Goal: Transaction & Acquisition: Purchase product/service

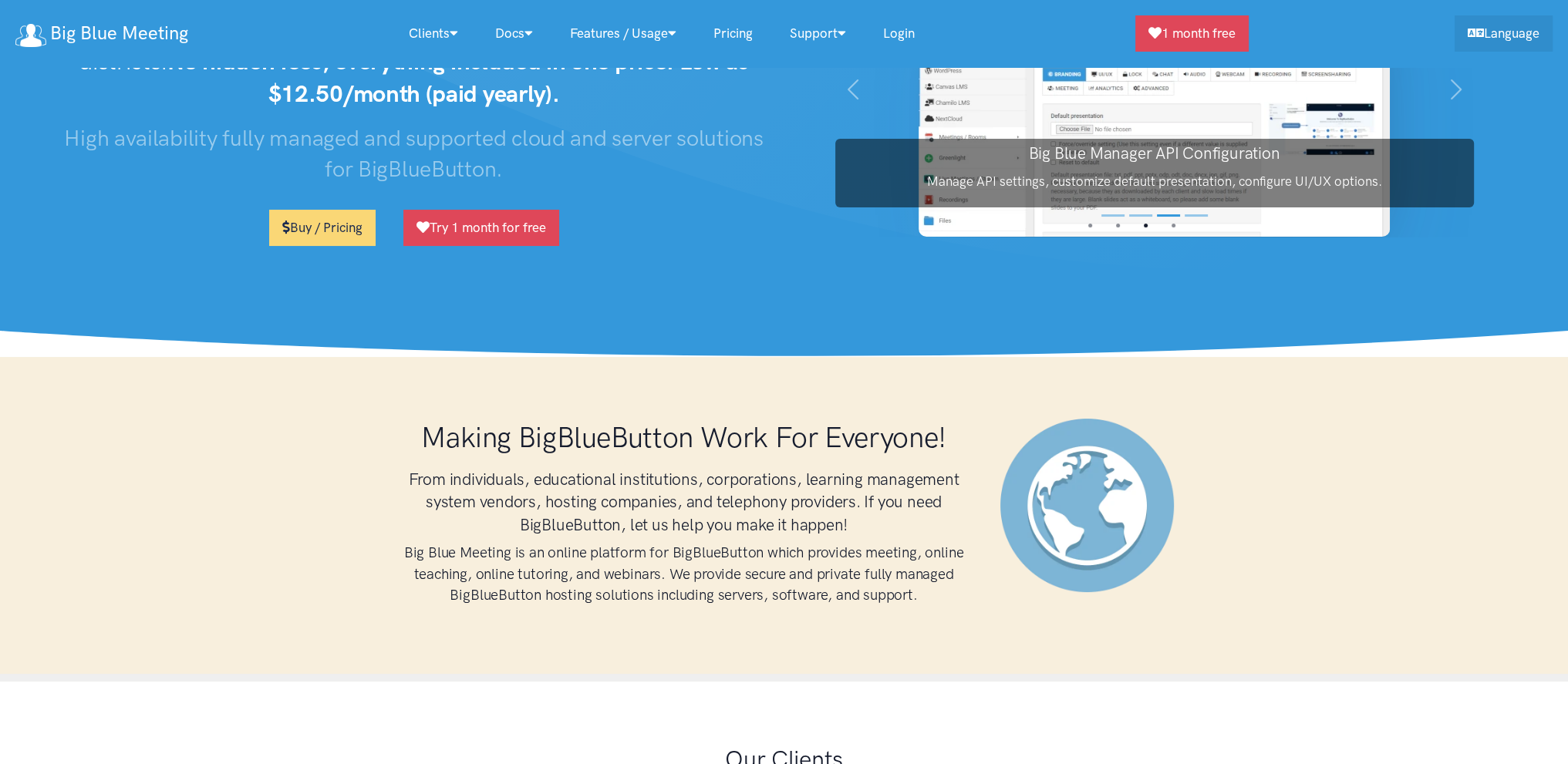
scroll to position [154, 0]
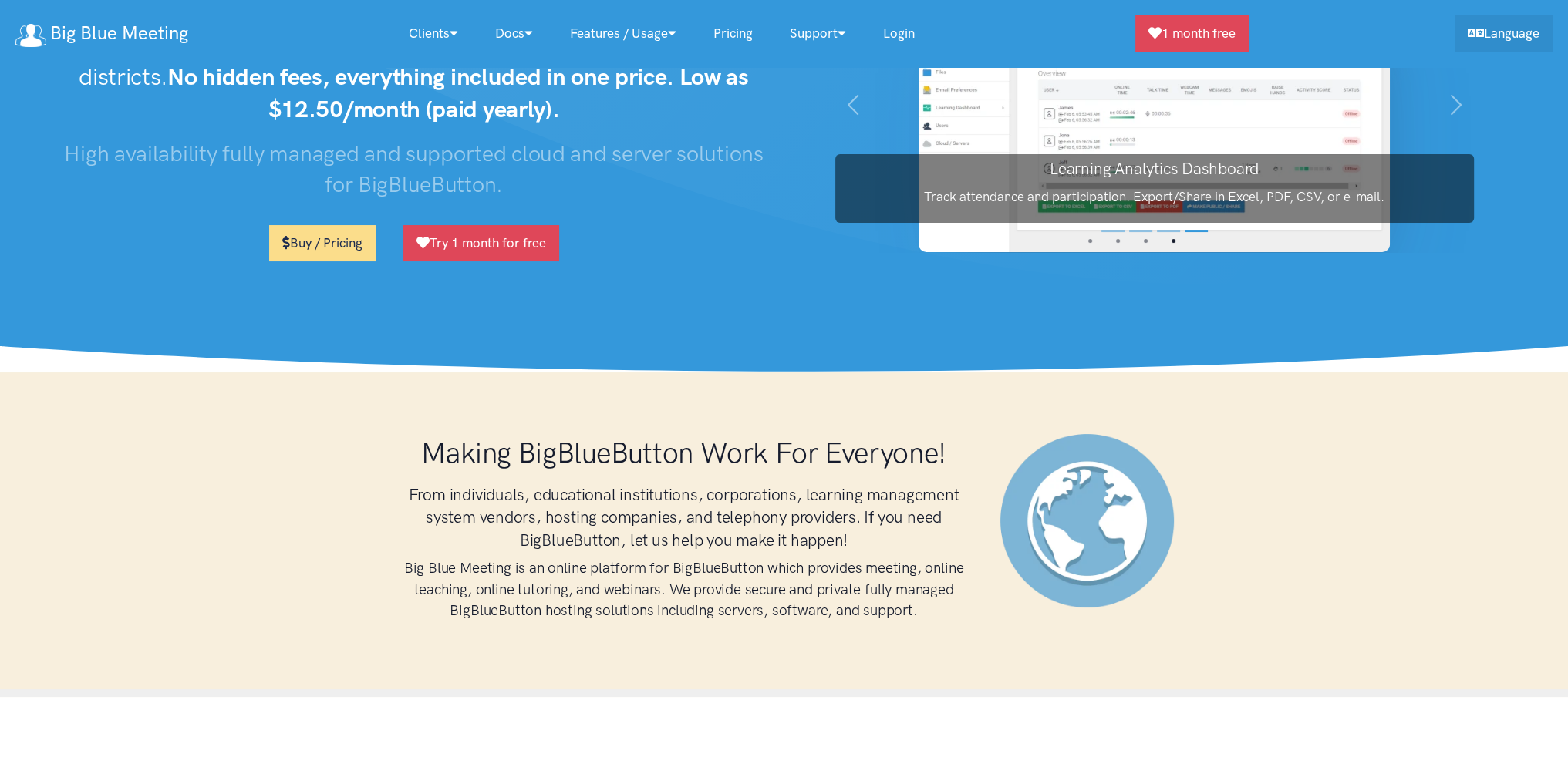
click at [323, 237] on link "Buy / Pricing" at bounding box center [322, 243] width 107 height 36
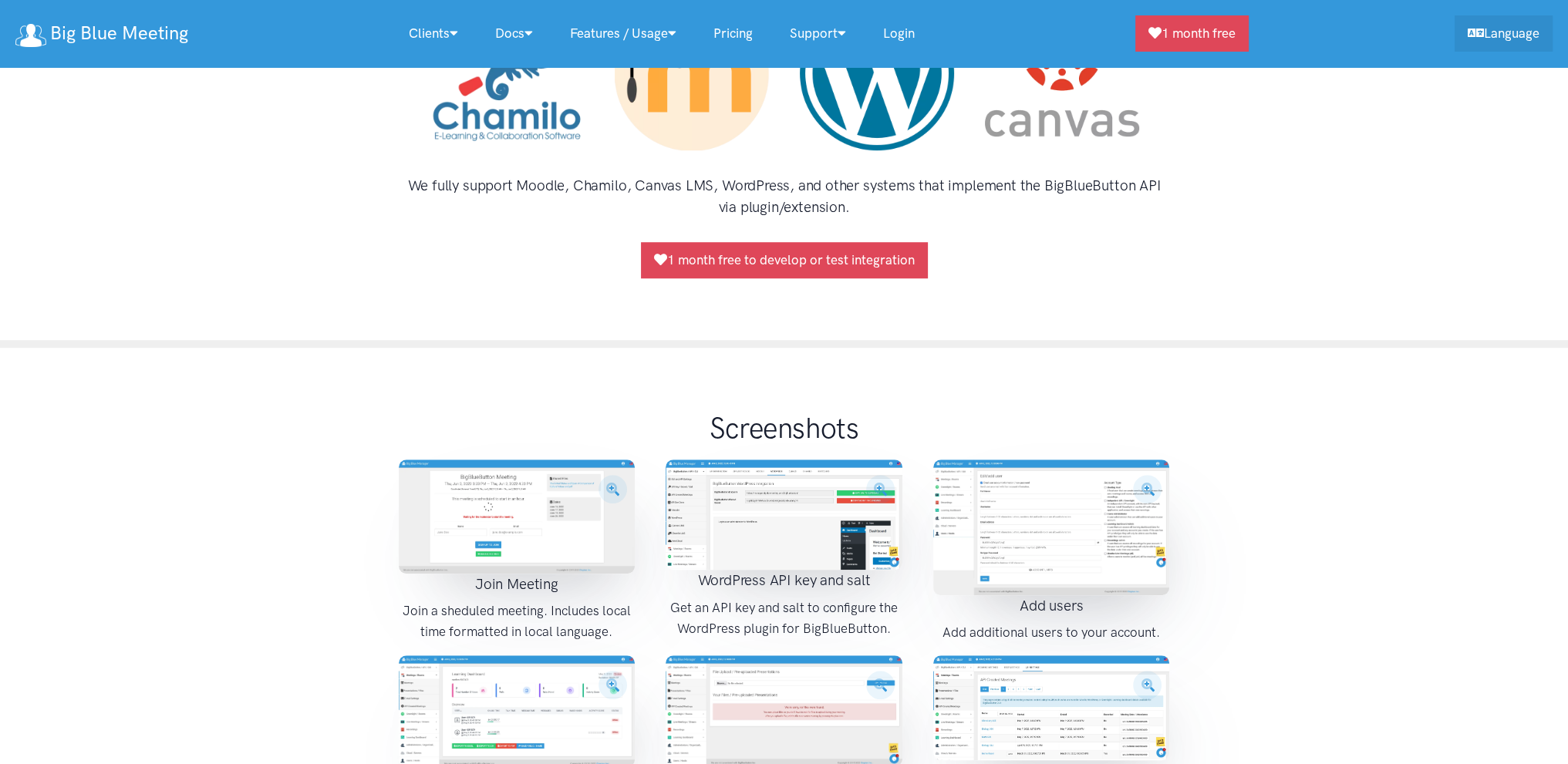
scroll to position [1620, 0]
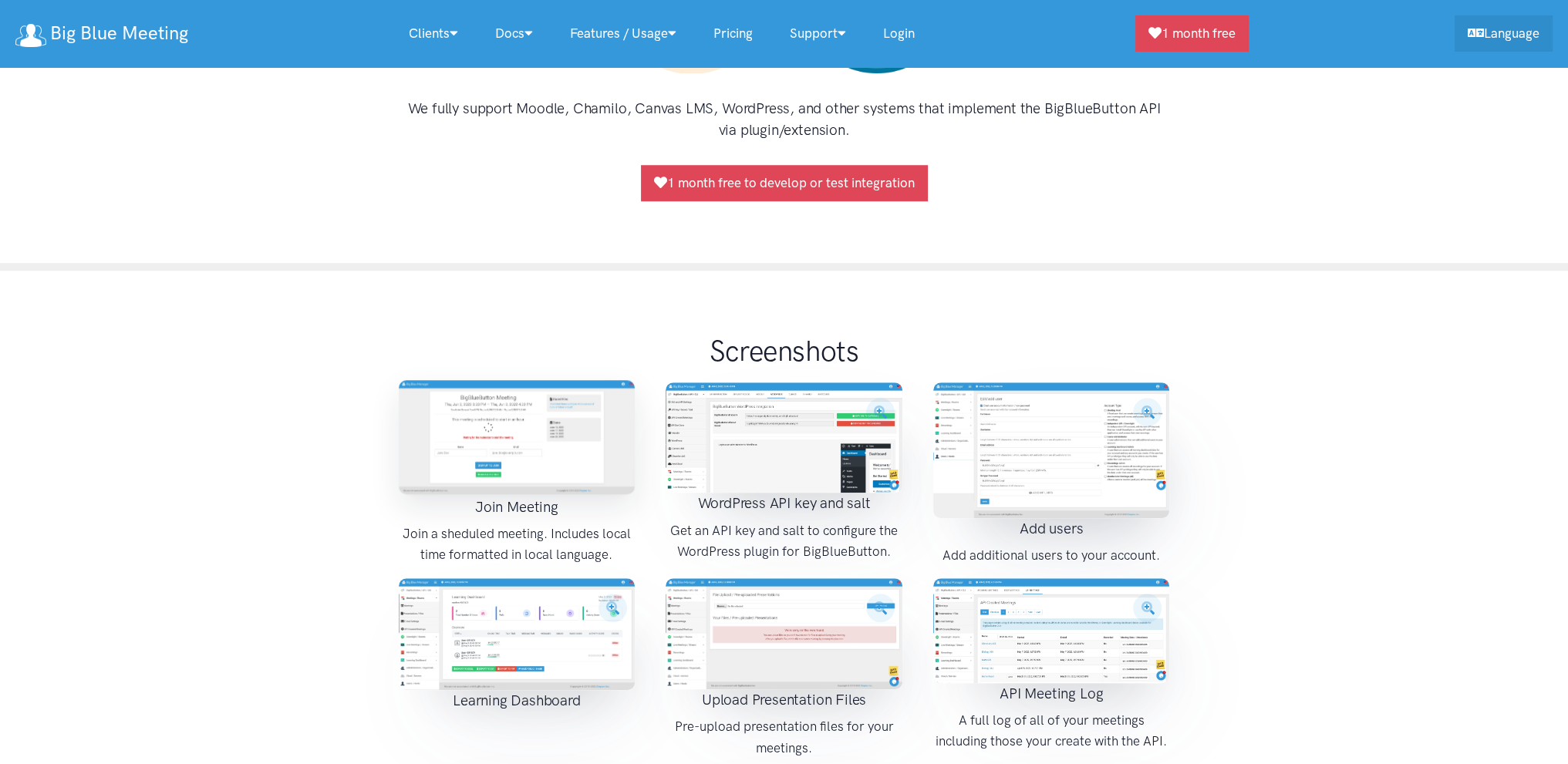
click at [518, 408] on img at bounding box center [517, 437] width 237 height 115
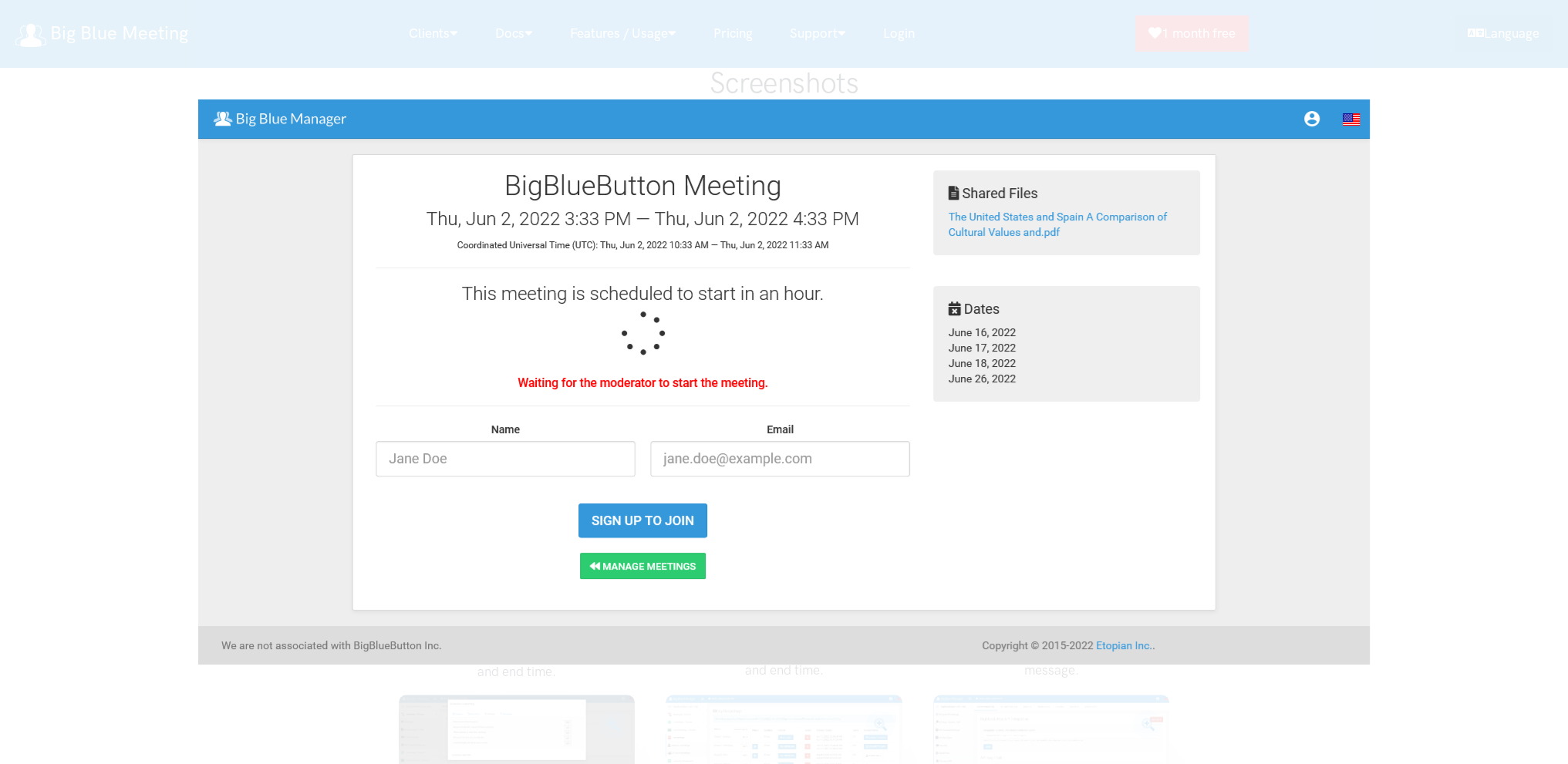
scroll to position [1851, 0]
drag, startPoint x: 1278, startPoint y: 409, endPoint x: 1266, endPoint y: 404, distance: 13.0
click at [1277, 409] on img at bounding box center [784, 382] width 1172 height 565
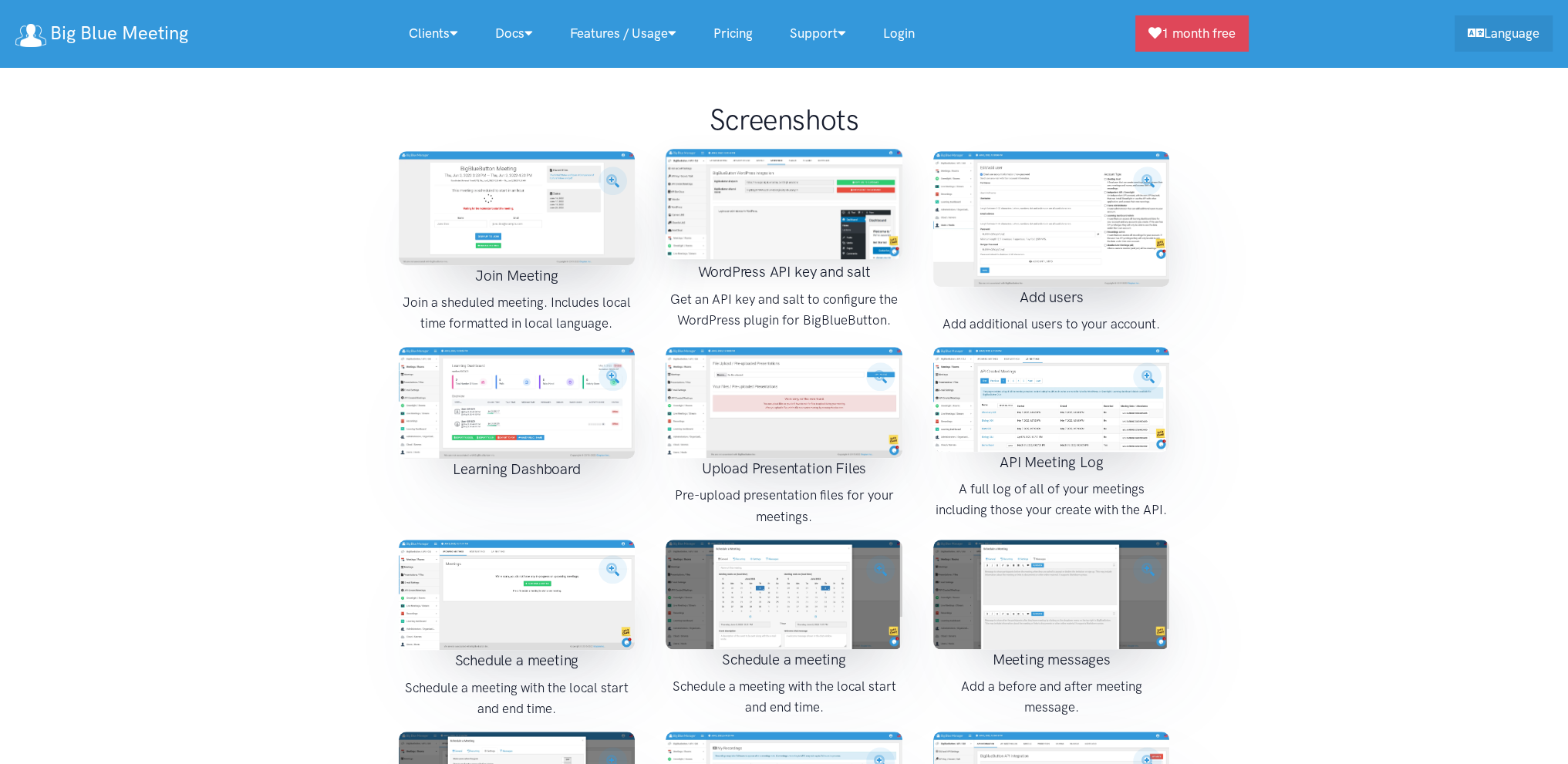
click at [773, 190] on img at bounding box center [784, 203] width 237 height 111
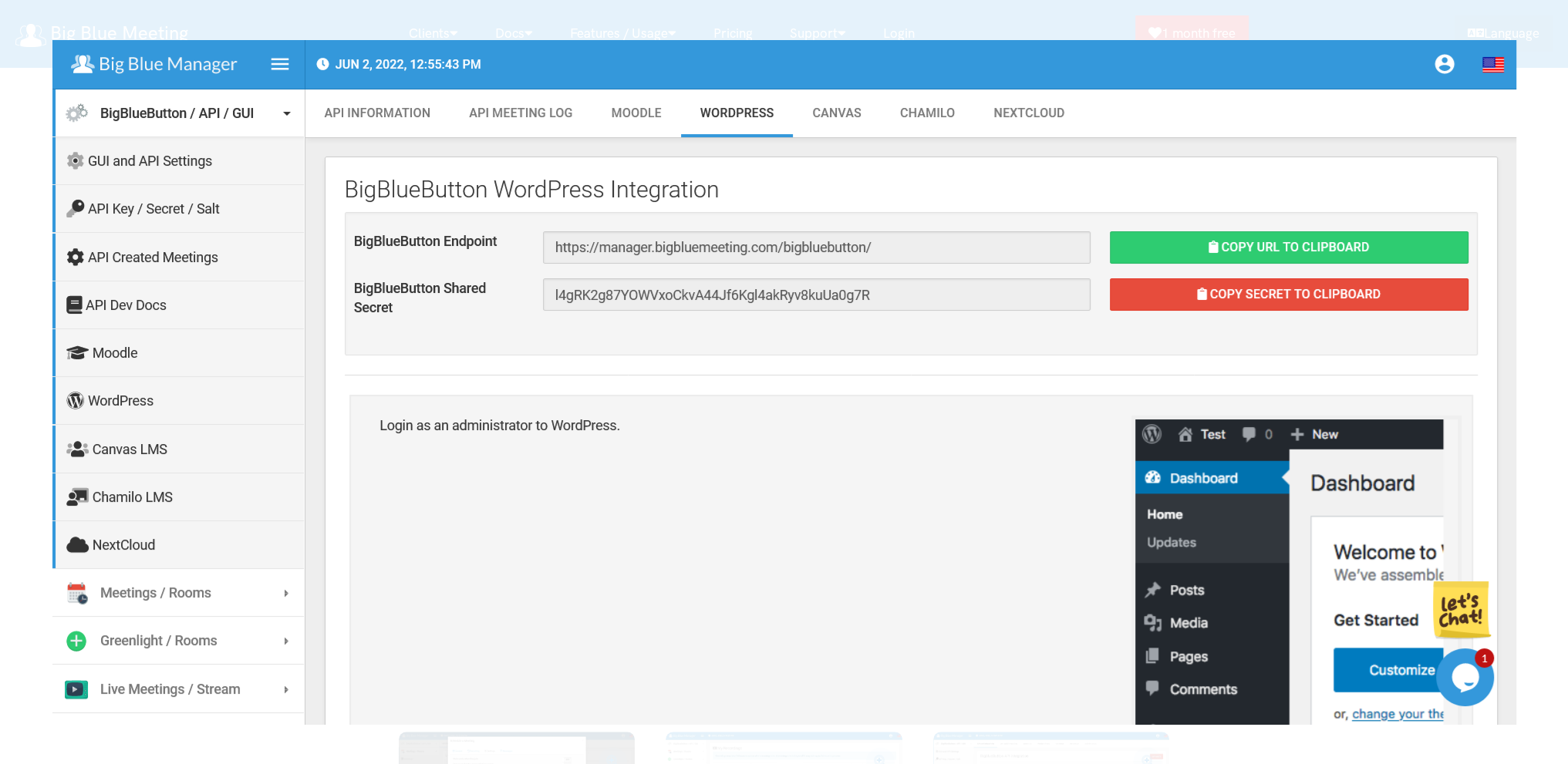
click at [773, 190] on img at bounding box center [784, 382] width 1463 height 684
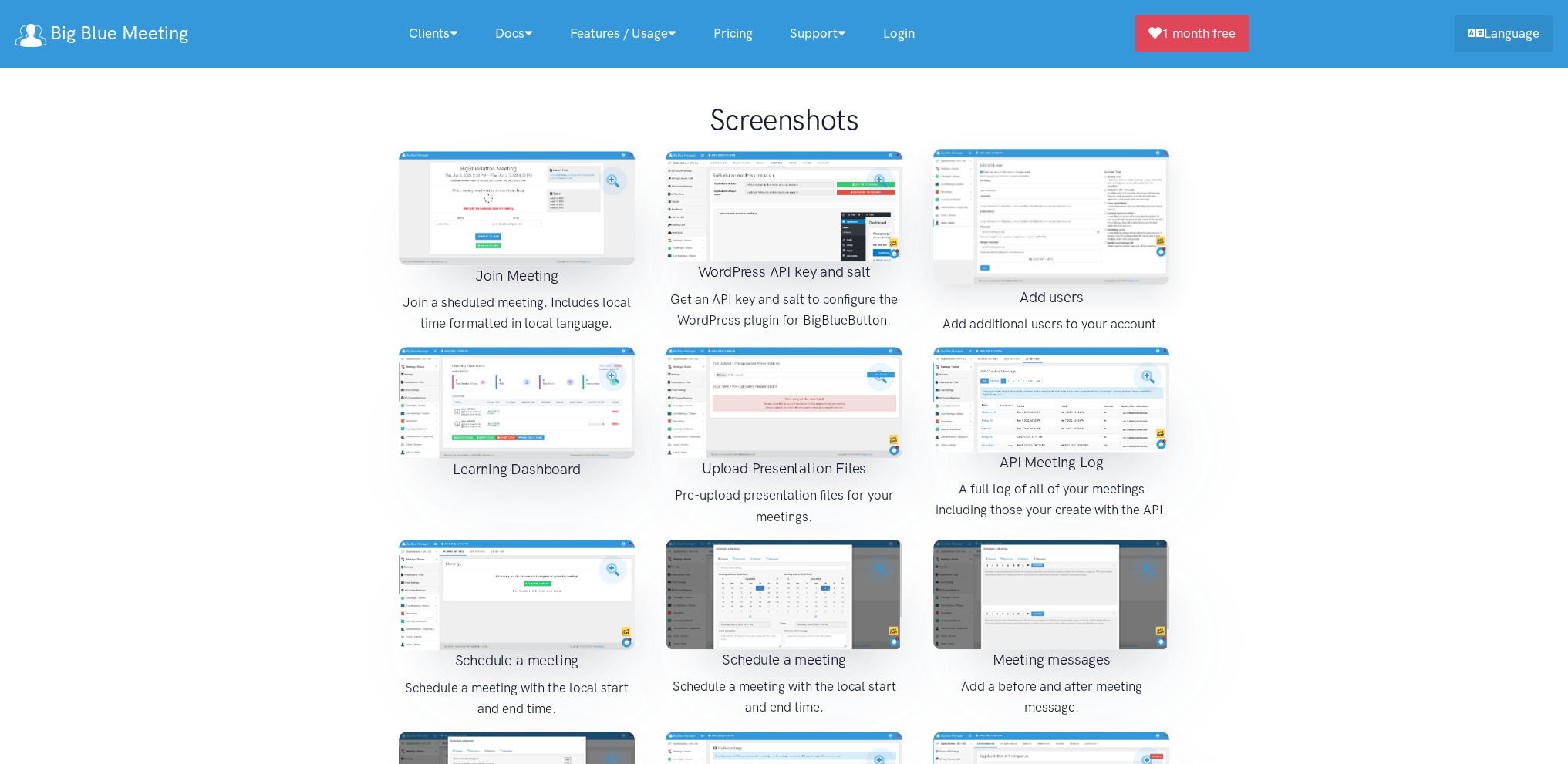
click at [1081, 204] on img at bounding box center [1052, 216] width 237 height 135
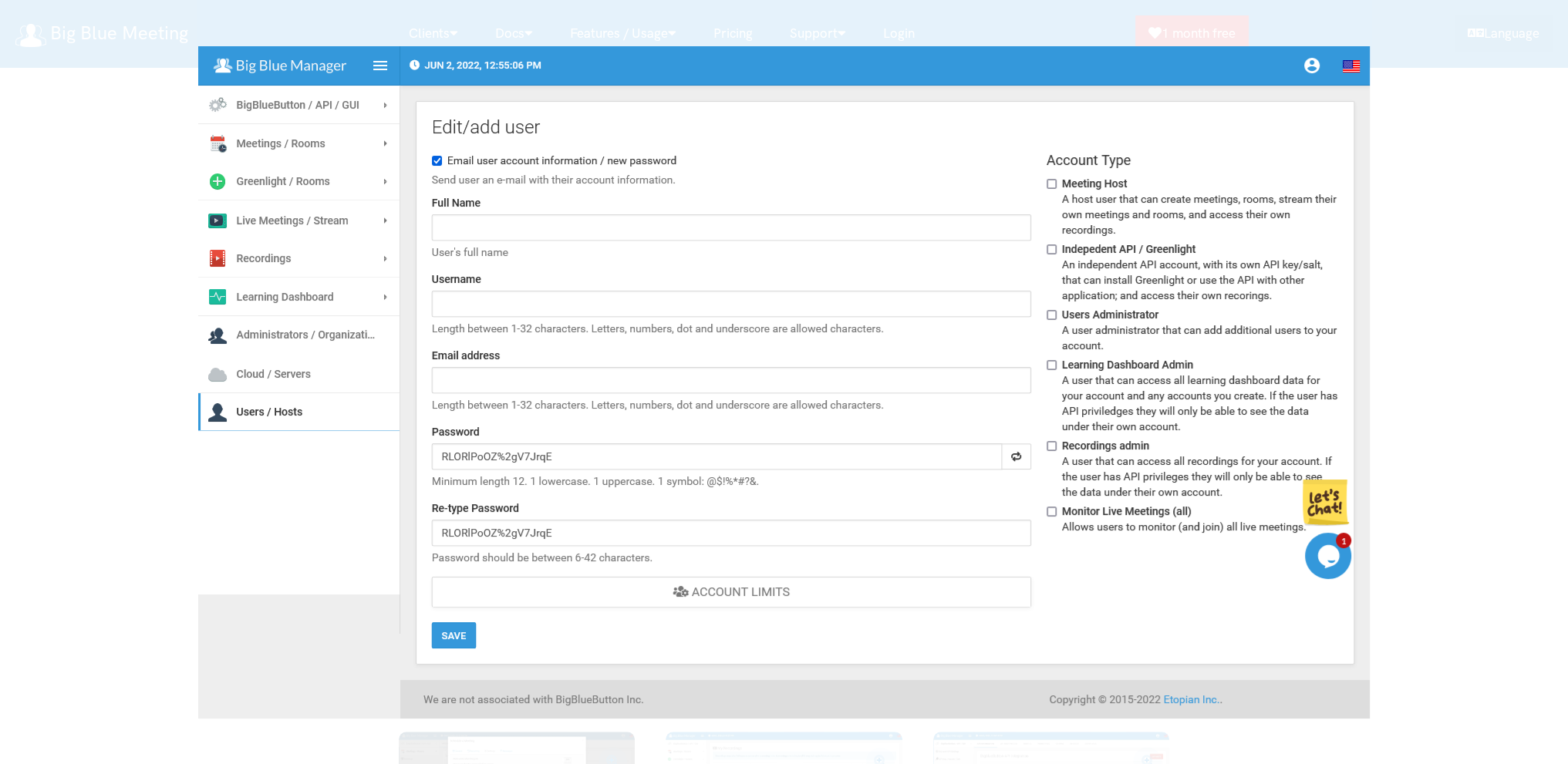
click at [1073, 208] on img at bounding box center [784, 382] width 1172 height 672
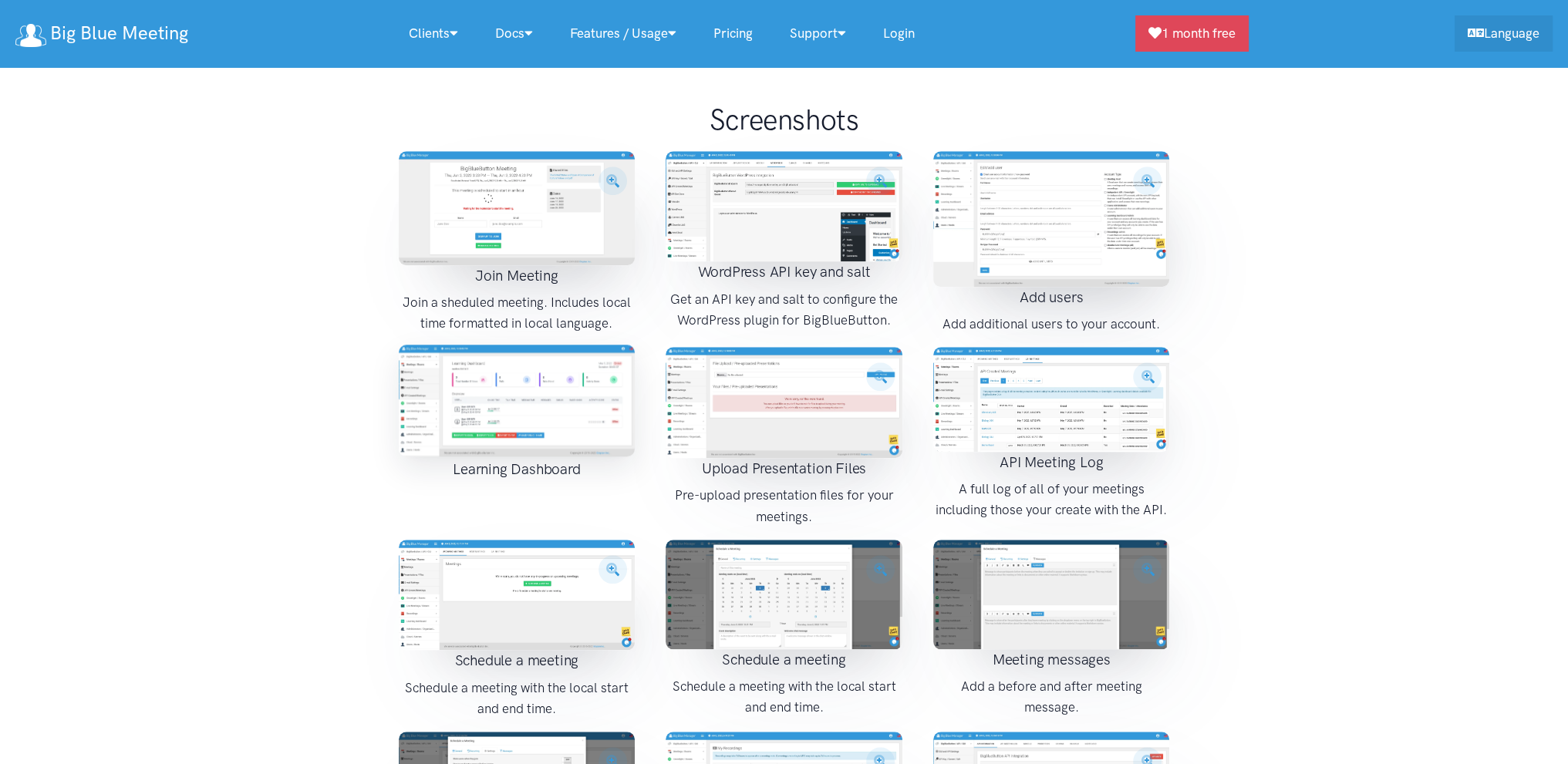
click at [568, 361] on img at bounding box center [517, 400] width 237 height 112
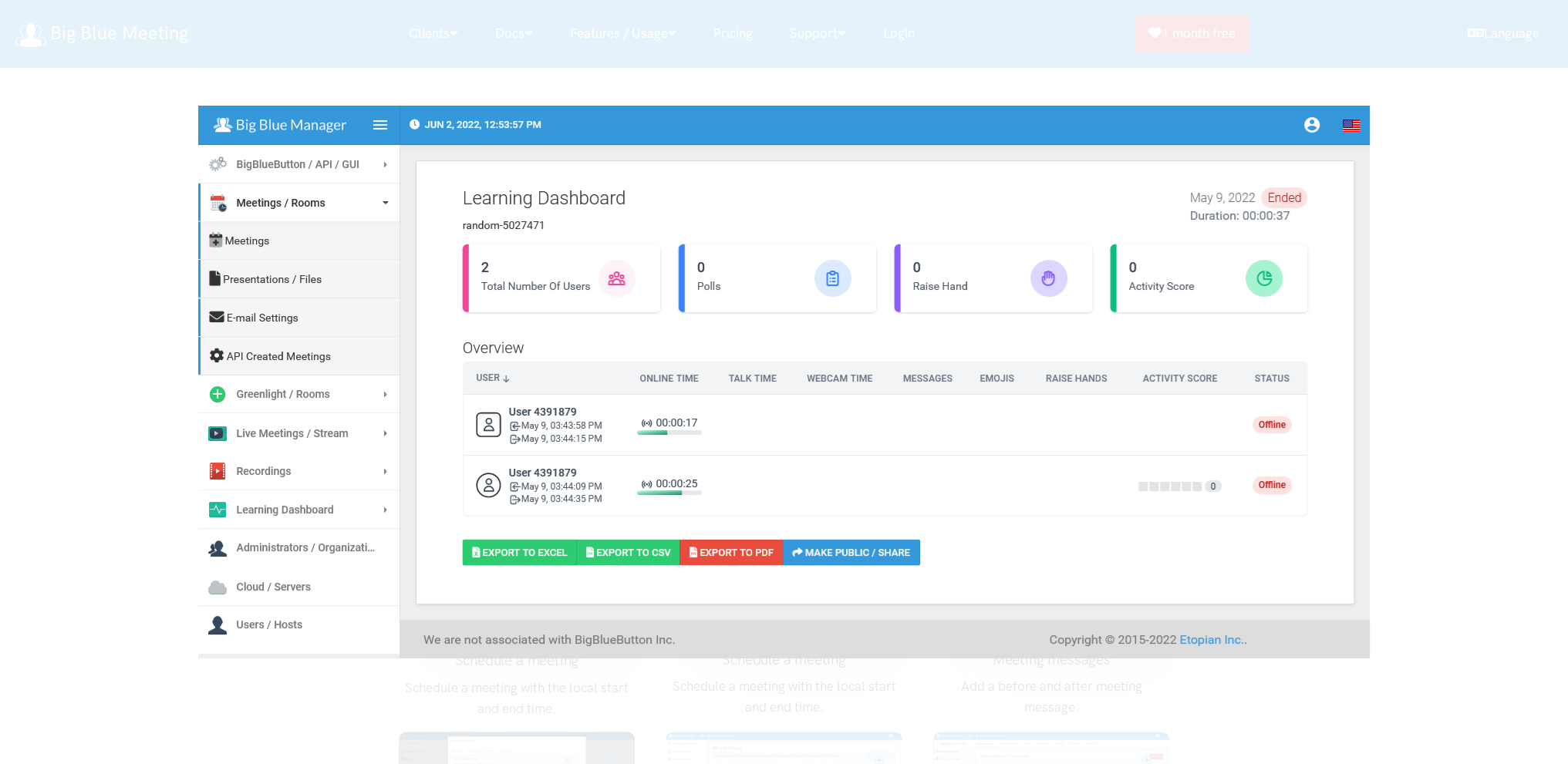
click at [1196, 428] on img at bounding box center [784, 382] width 1172 height 553
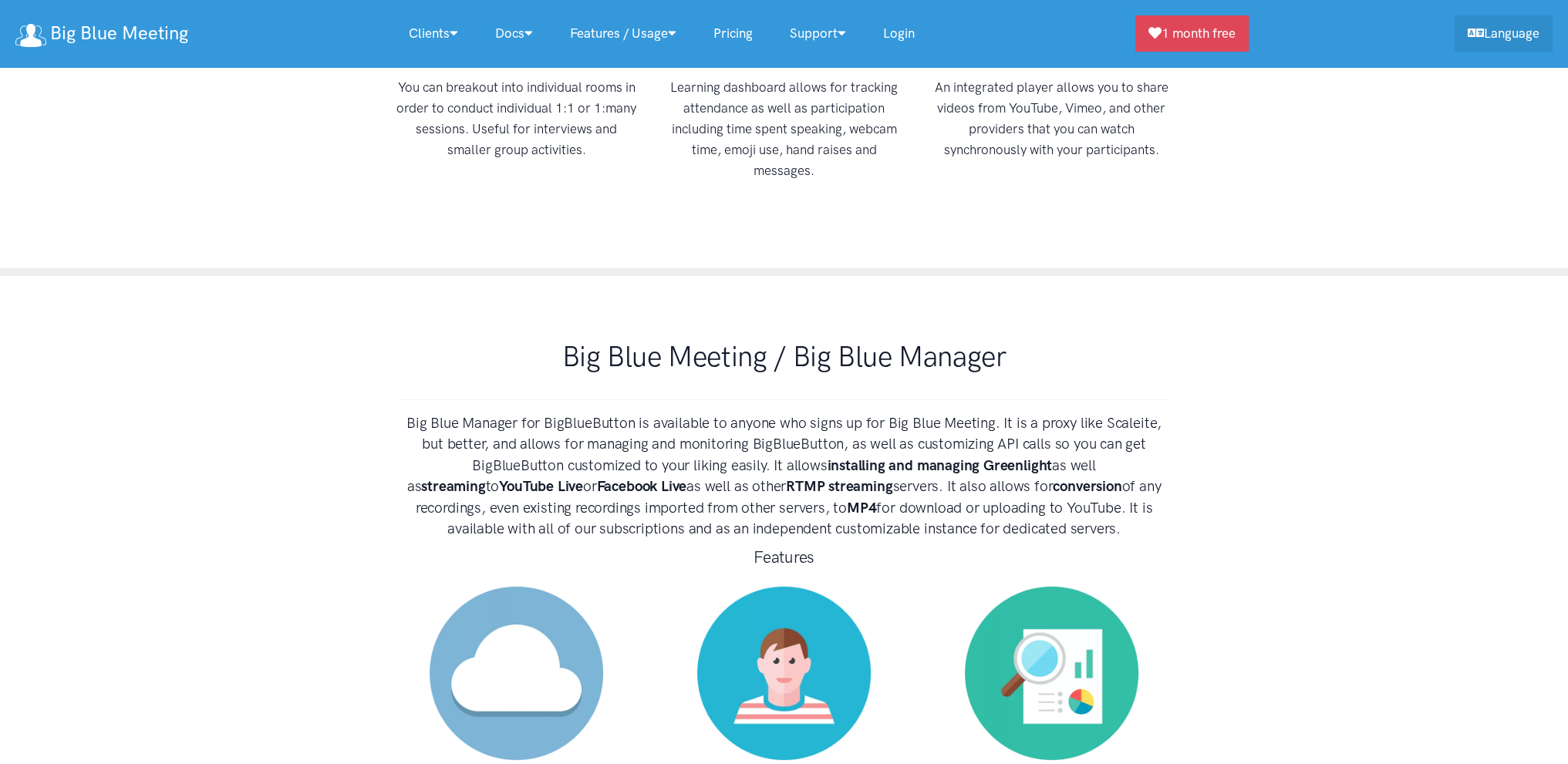
scroll to position [6092, 0]
